Goal: Check status

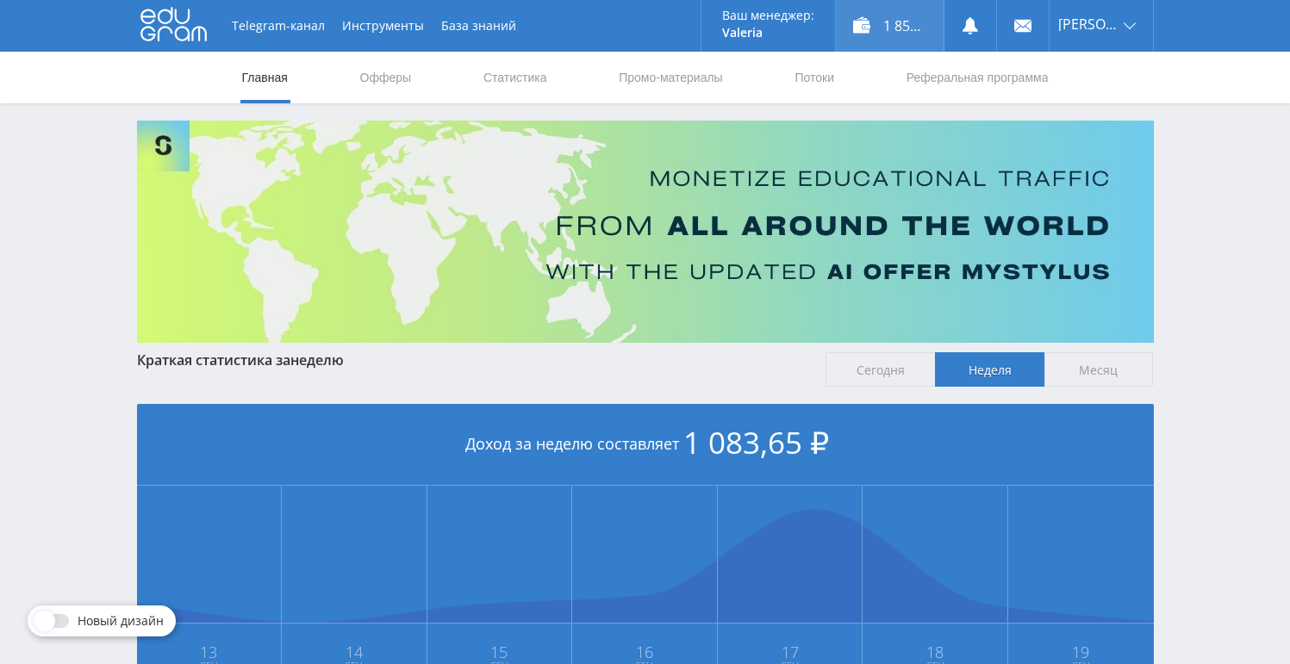
click at [860, 34] on div "1 856,65 ₽" at bounding box center [890, 26] width 108 height 52
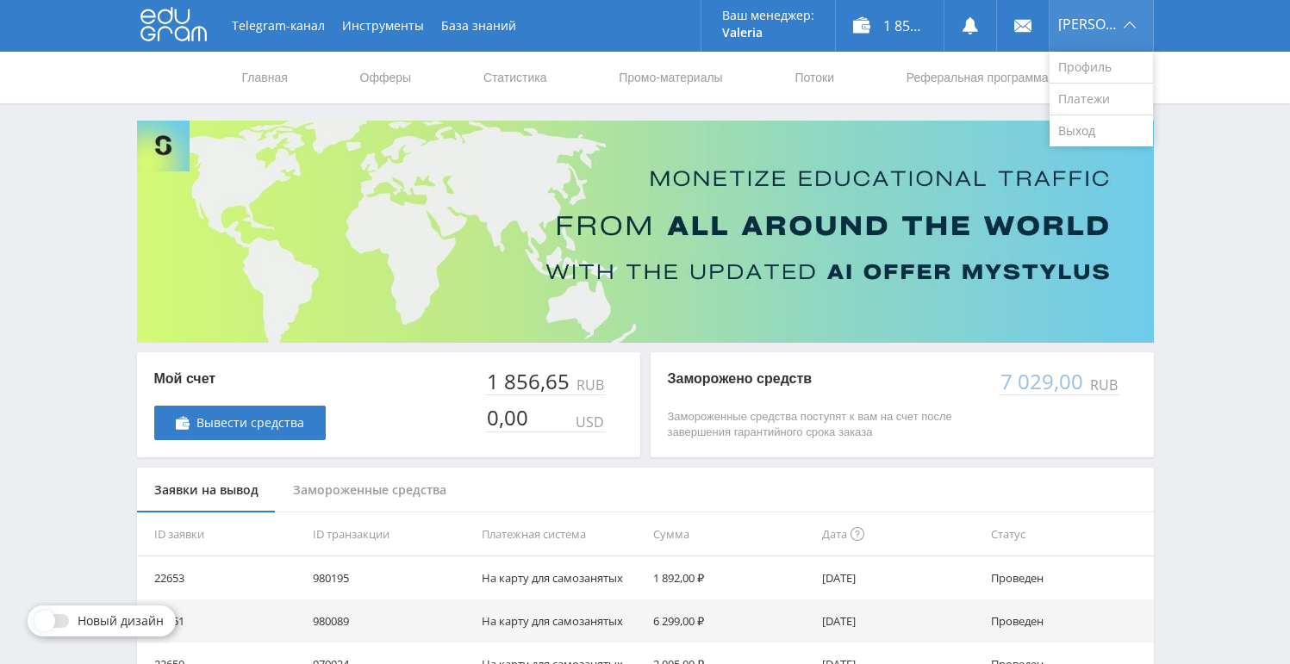
click at [1099, 28] on span "[PERSON_NAME]" at bounding box center [1088, 24] width 60 height 14
click at [1091, 130] on link "Выход" at bounding box center [1100, 130] width 103 height 31
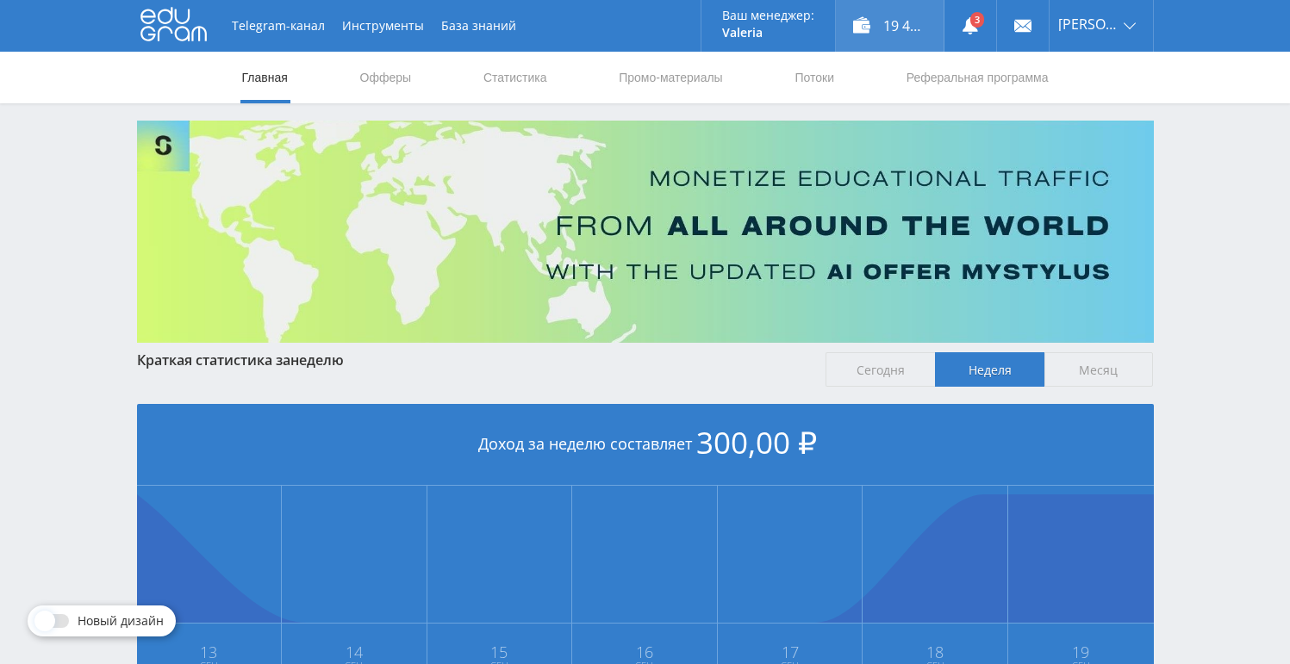
click at [886, 16] on div "19 492,00 ₽" at bounding box center [890, 26] width 108 height 52
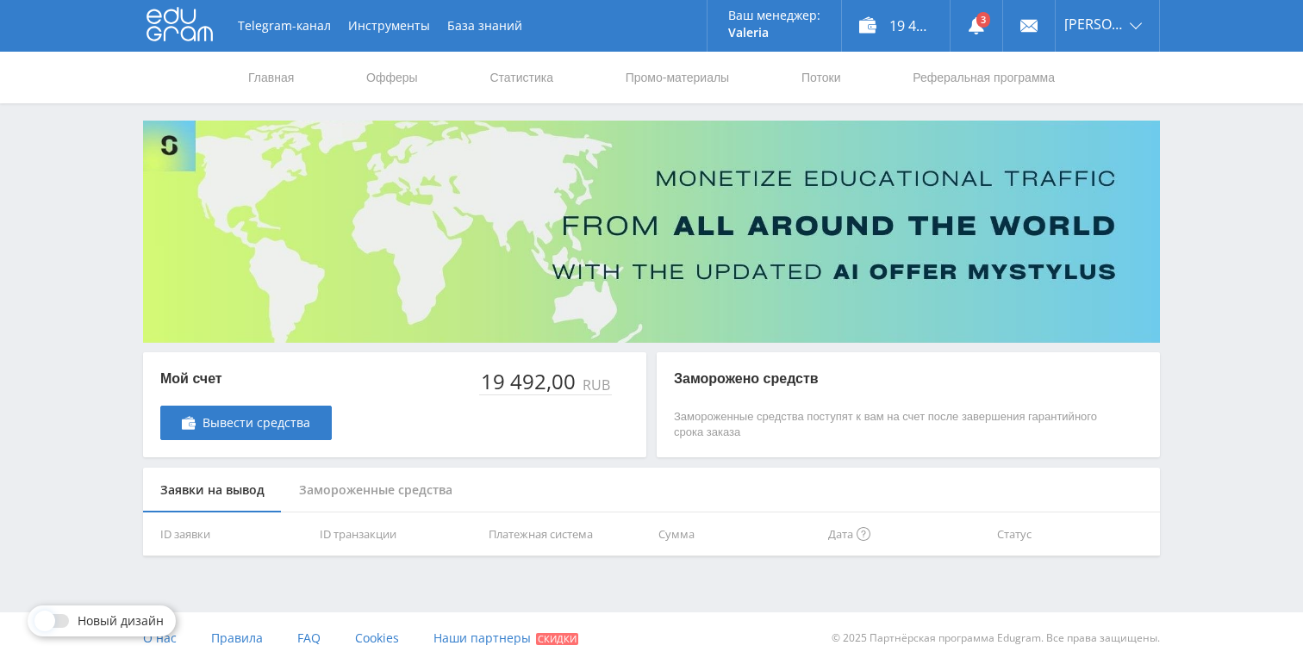
click at [386, 493] on div "Замороженные средства" at bounding box center [376, 491] width 188 height 46
click at [237, 495] on div "Заявки на вывод" at bounding box center [212, 491] width 139 height 46
